Goal: Task Accomplishment & Management: Manage account settings

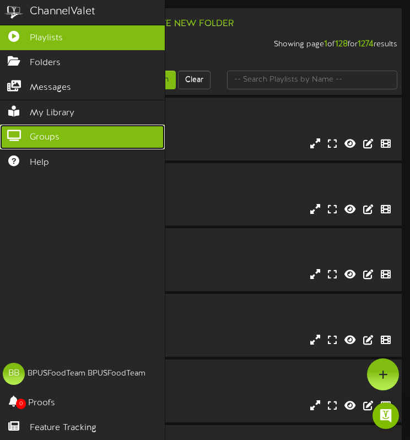
click at [20, 139] on link "Groups" at bounding box center [82, 137] width 165 height 25
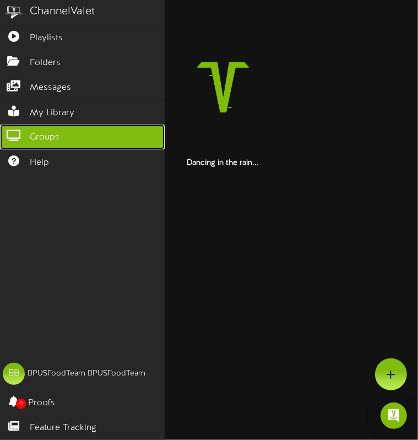
click at [20, 139] on link "Groups" at bounding box center [82, 137] width 165 height 25
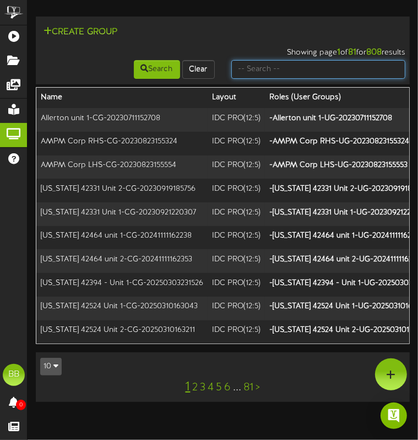
click at [284, 78] on input "text" at bounding box center [319, 69] width 175 height 19
type input "tfc southern"
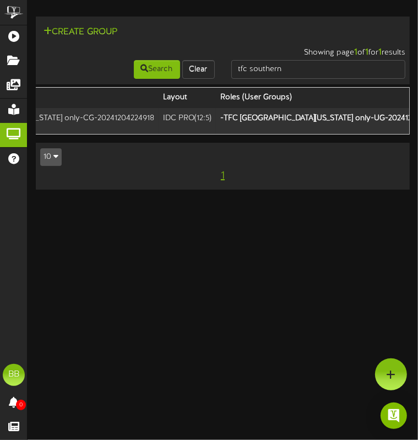
scroll to position [0, 216]
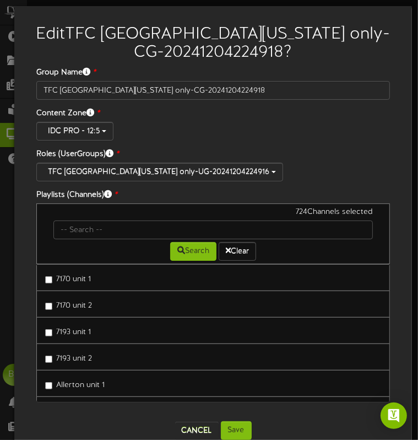
scroll to position [0, 181]
click at [399, 120] on div "Edit TFC Southern California only-CG-20241204224918 ? Group Name * TFC Southern…" at bounding box center [213, 227] width 398 height 442
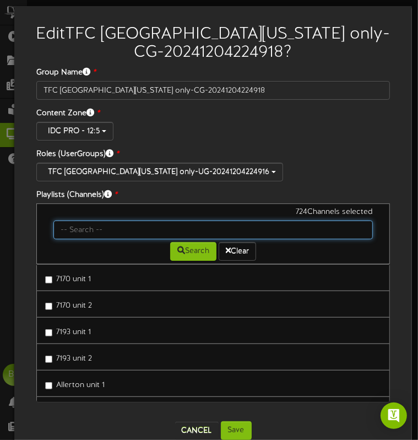
click at [260, 225] on input "text" at bounding box center [213, 230] width 320 height 19
type input "66431"
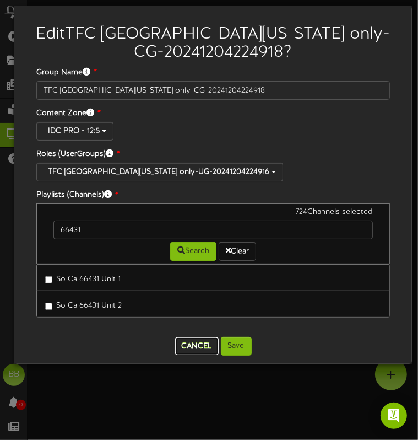
click at [200, 345] on button "Cancel" at bounding box center [197, 346] width 44 height 18
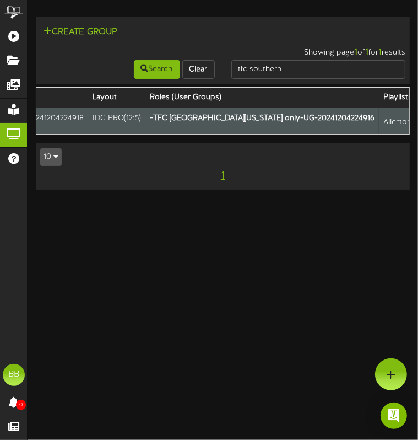
click at [205, 201] on html "ChannelValet Playlists Folders Messages My Library Groups Help BB BPUSFoodTeam …" at bounding box center [209, 100] width 418 height 201
